Goal: Transaction & Acquisition: Download file/media

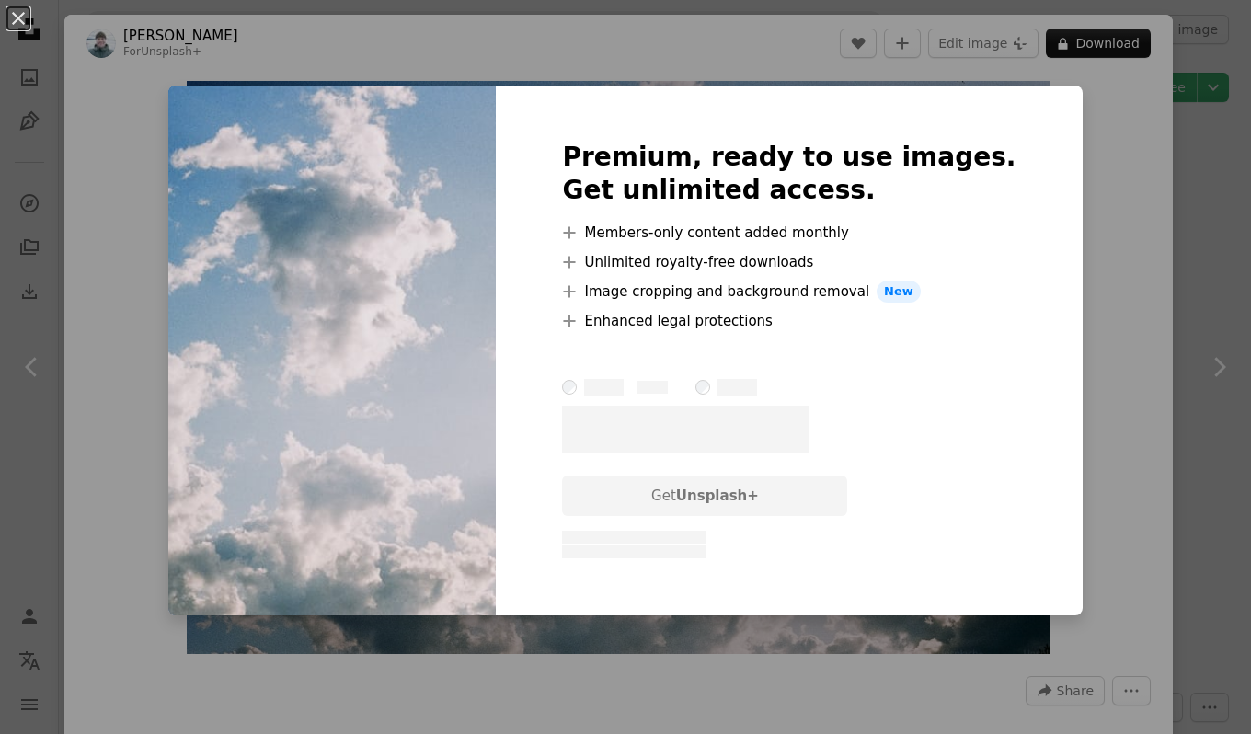
scroll to position [4384, 0]
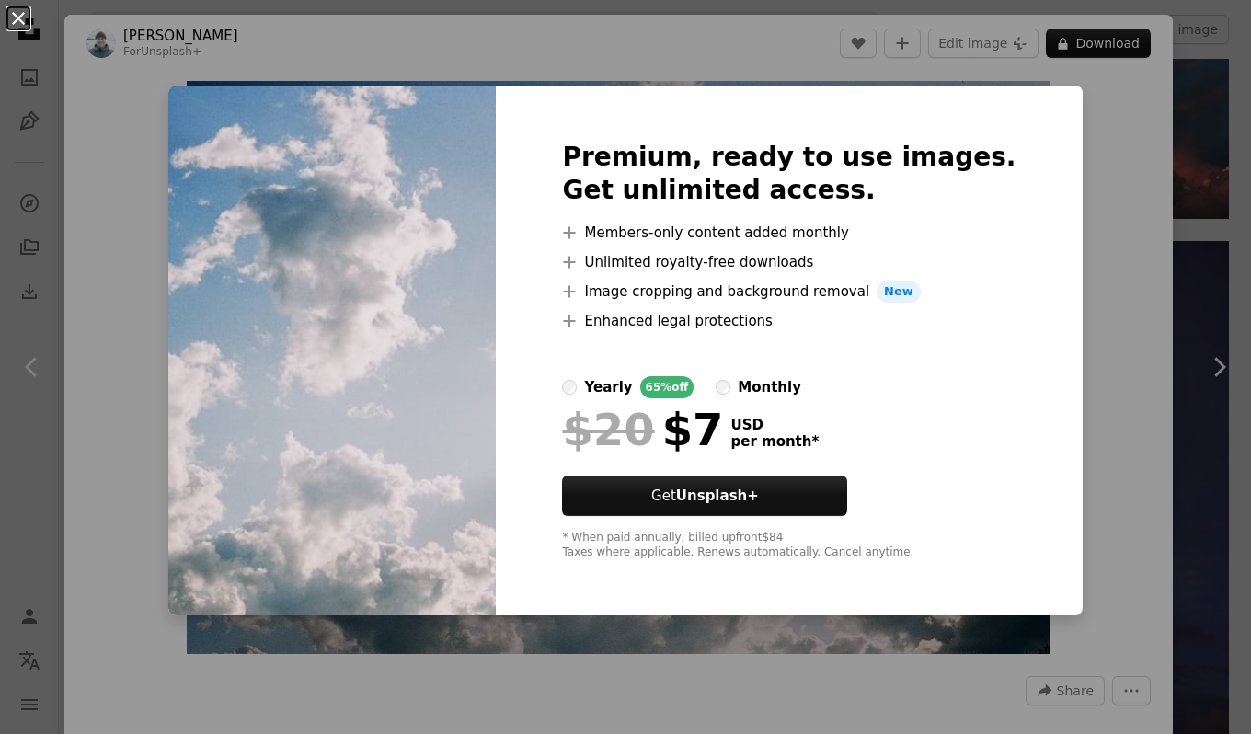
click at [11, 15] on button "An X shape" at bounding box center [18, 18] width 22 height 22
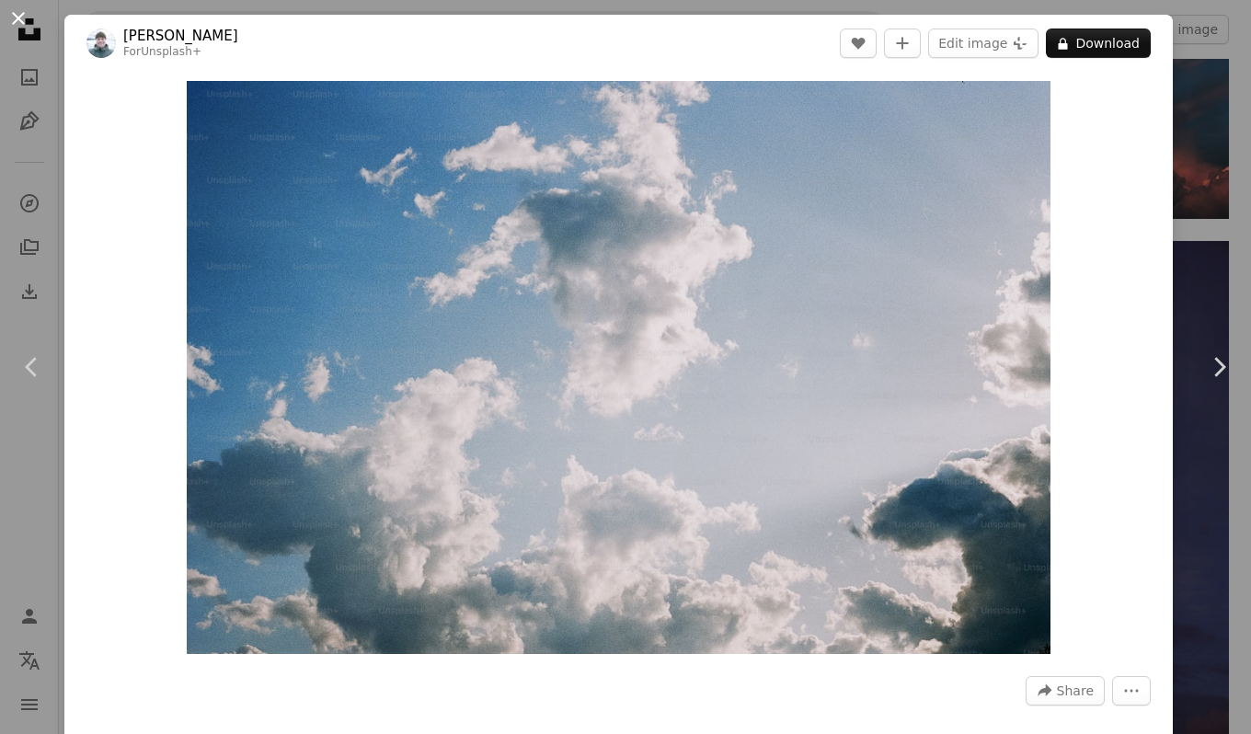
click at [20, 7] on button "An X shape" at bounding box center [18, 18] width 22 height 22
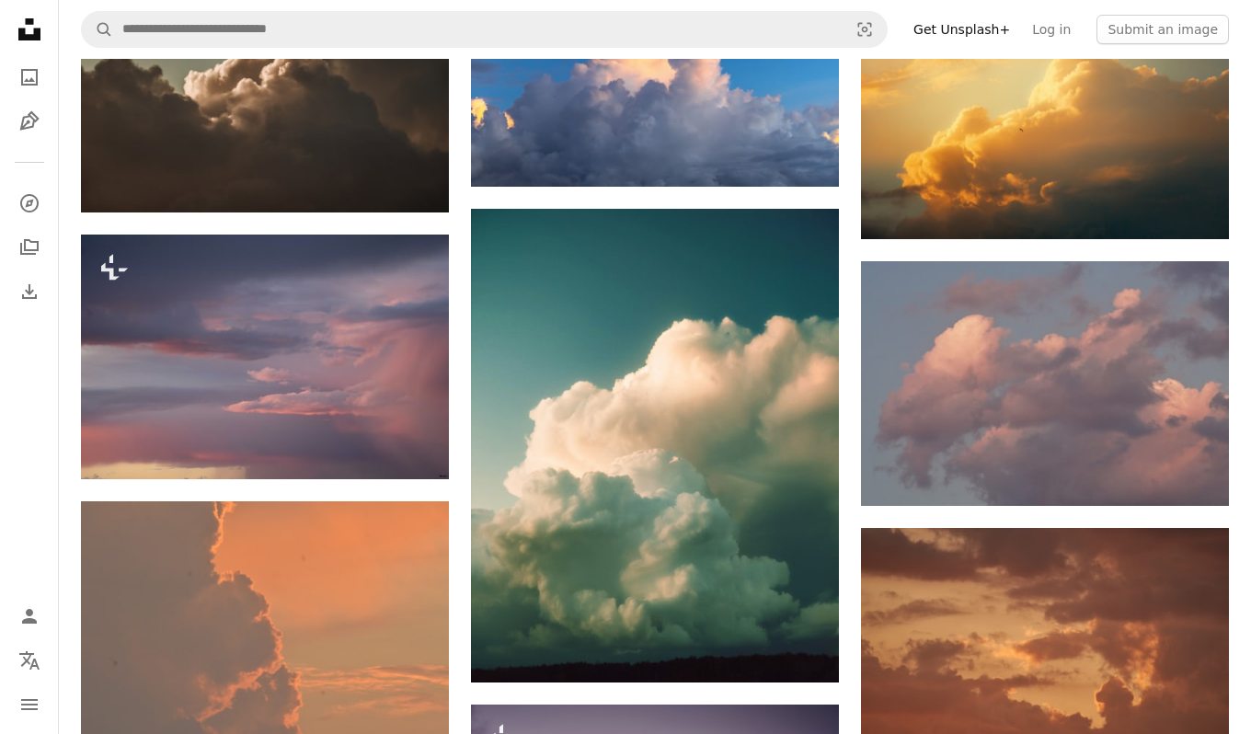
scroll to position [5242, 0]
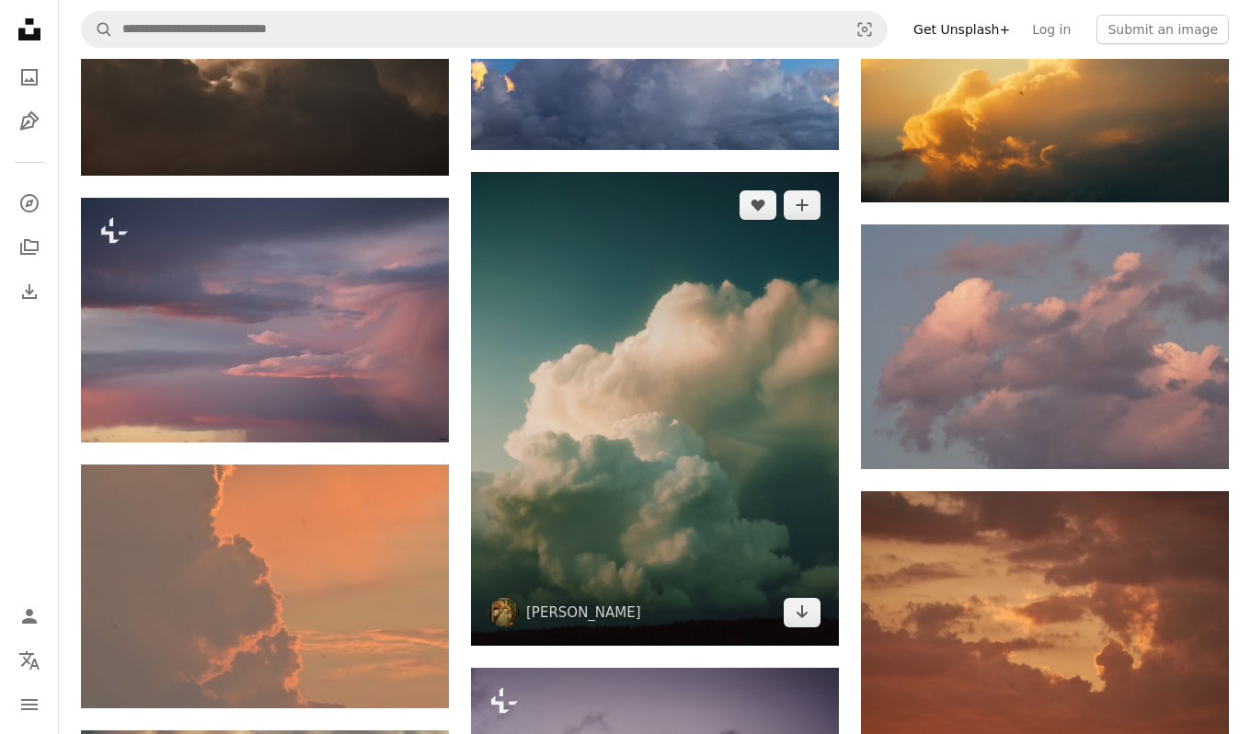
click at [714, 383] on img at bounding box center [655, 409] width 368 height 474
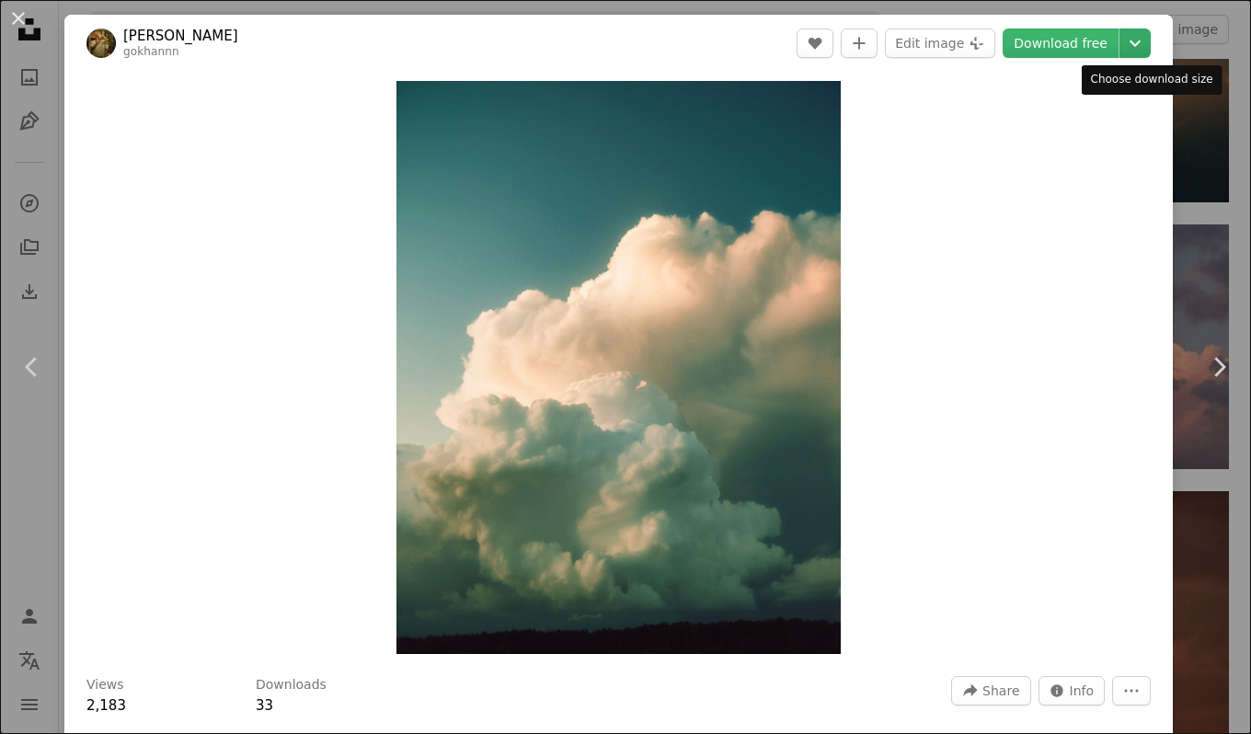
click at [1149, 45] on icon "Chevron down" at bounding box center [1134, 43] width 29 height 22
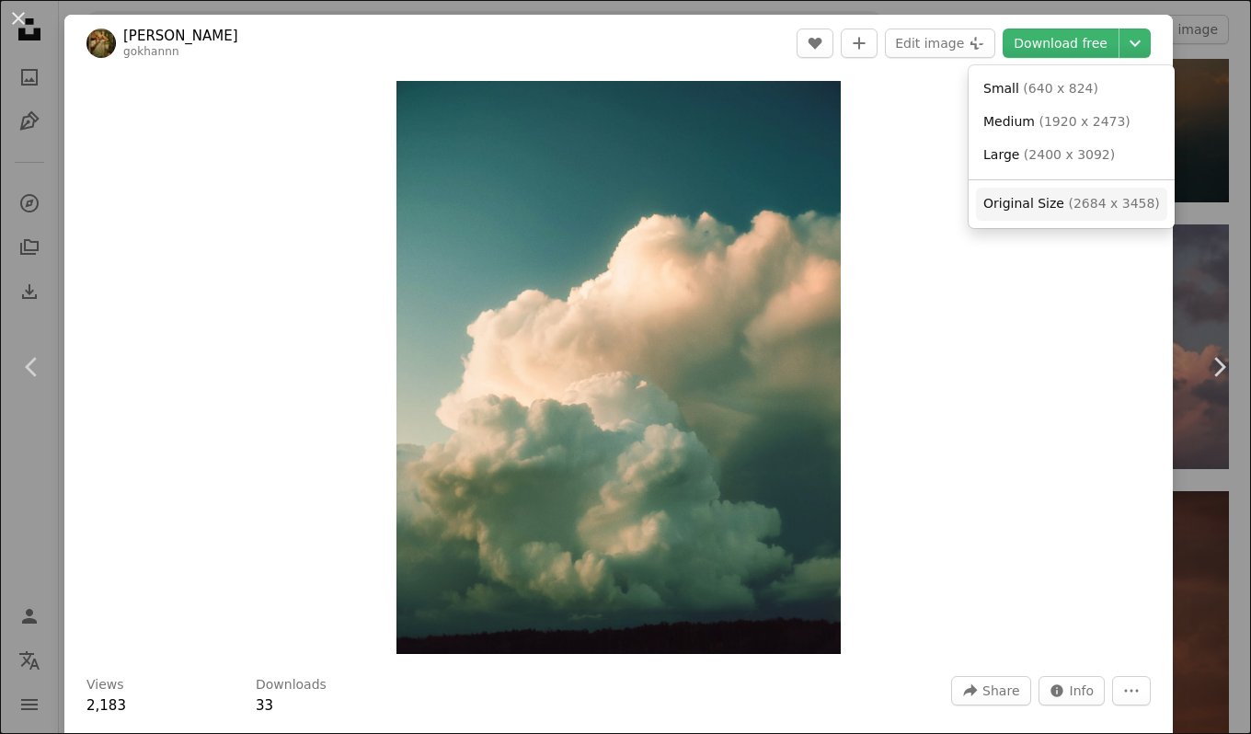
click at [1049, 195] on span "Original Size ( 2684 x 3458 )" at bounding box center [1071, 204] width 177 height 18
